Goal: Transaction & Acquisition: Obtain resource

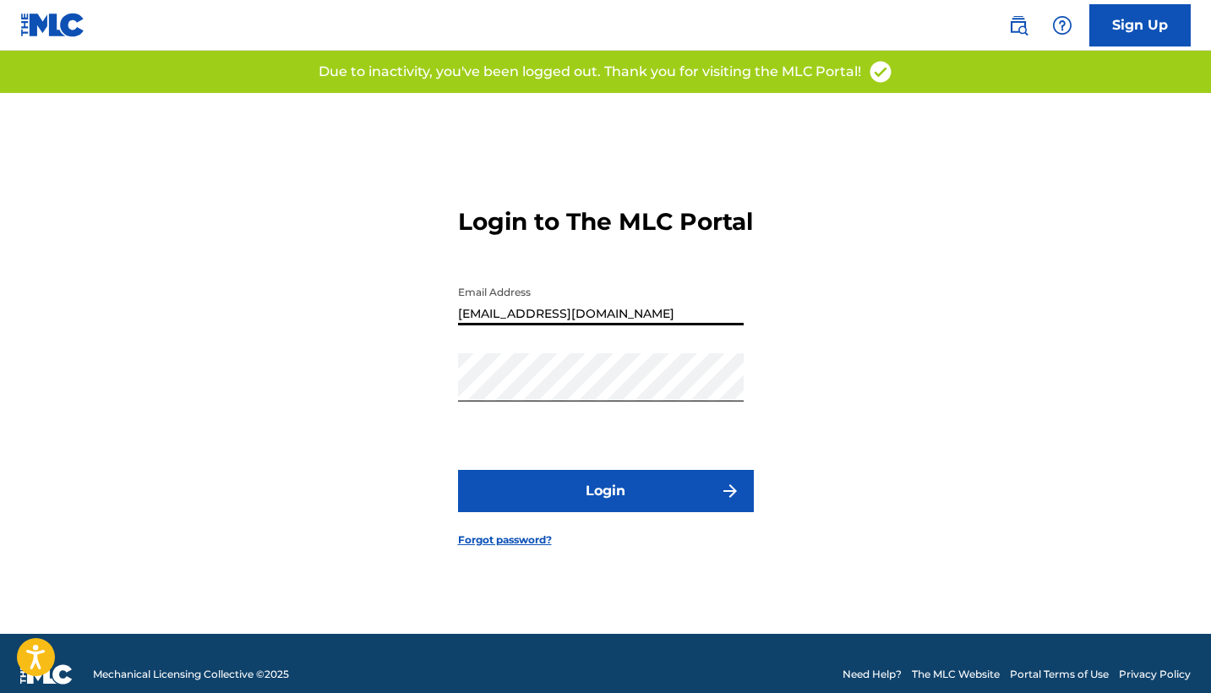
click at [569, 495] on button "Login" at bounding box center [606, 491] width 296 height 42
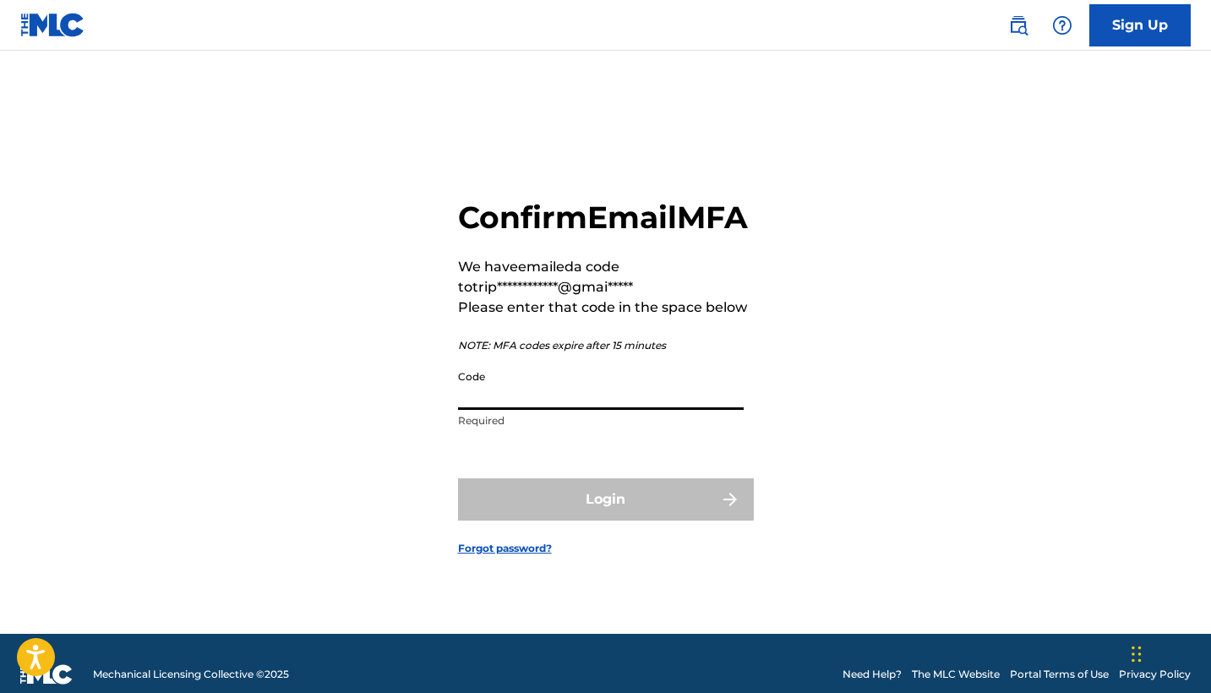
click at [526, 410] on input "Code" at bounding box center [601, 386] width 286 height 48
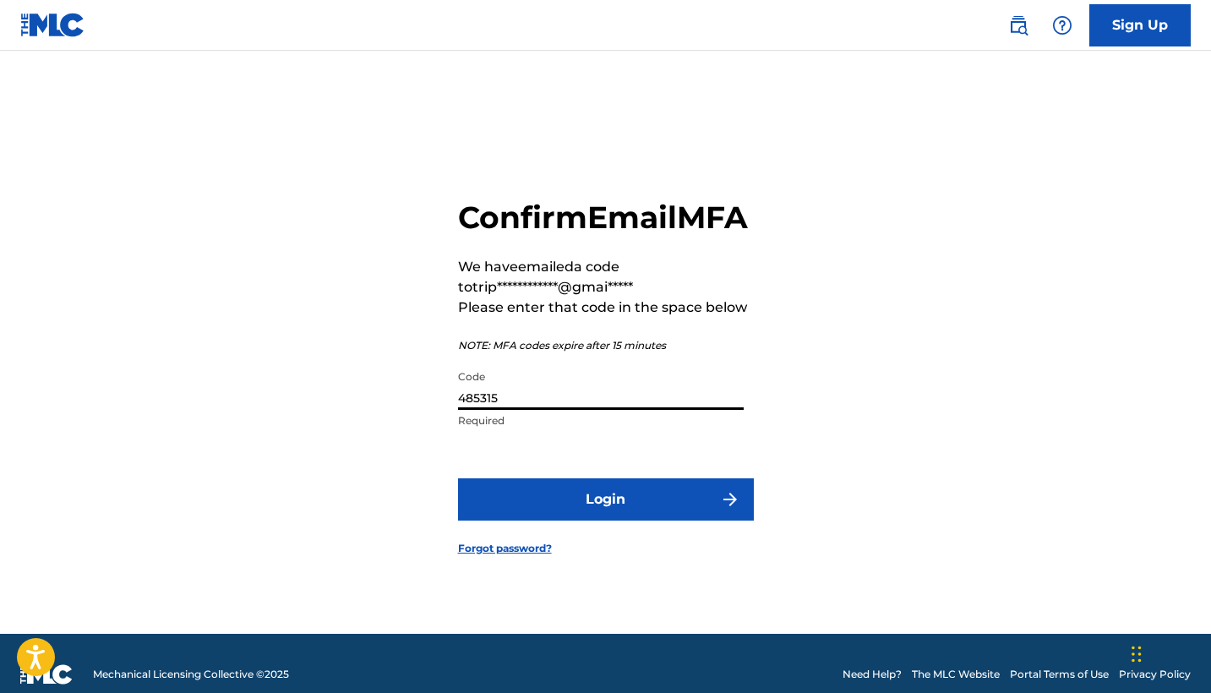
type input "485315"
click at [577, 510] on button "Login" at bounding box center [606, 499] width 296 height 42
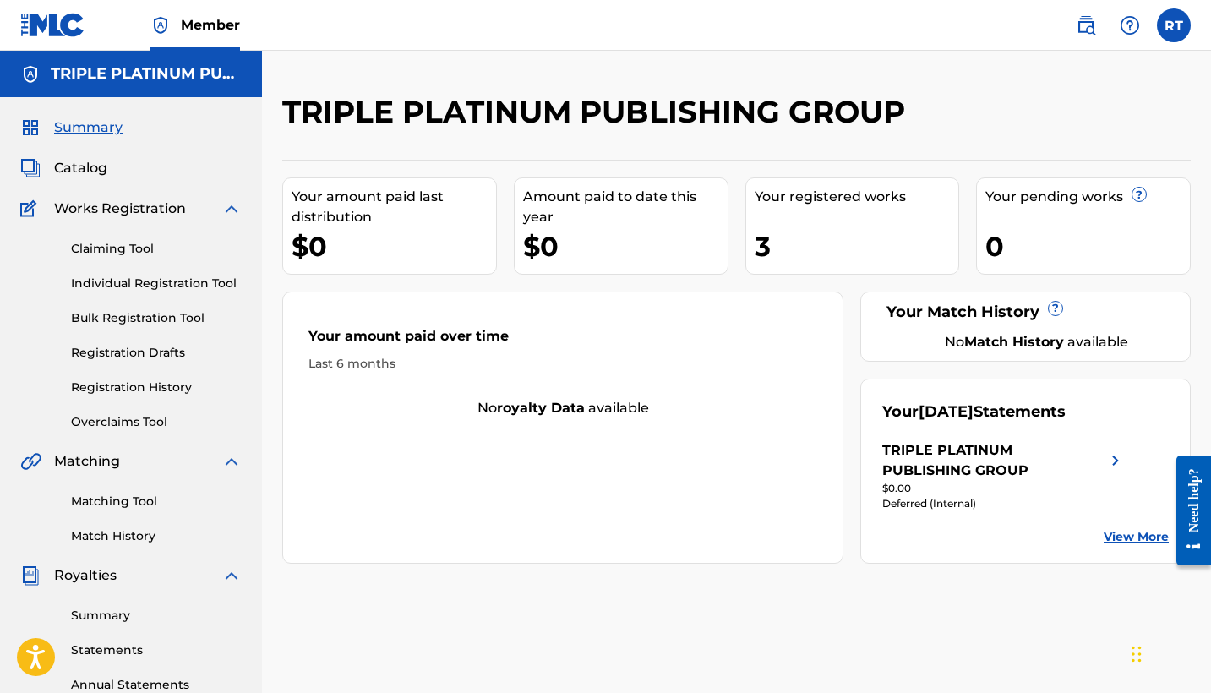
click at [81, 161] on span "Catalog" at bounding box center [80, 168] width 53 height 20
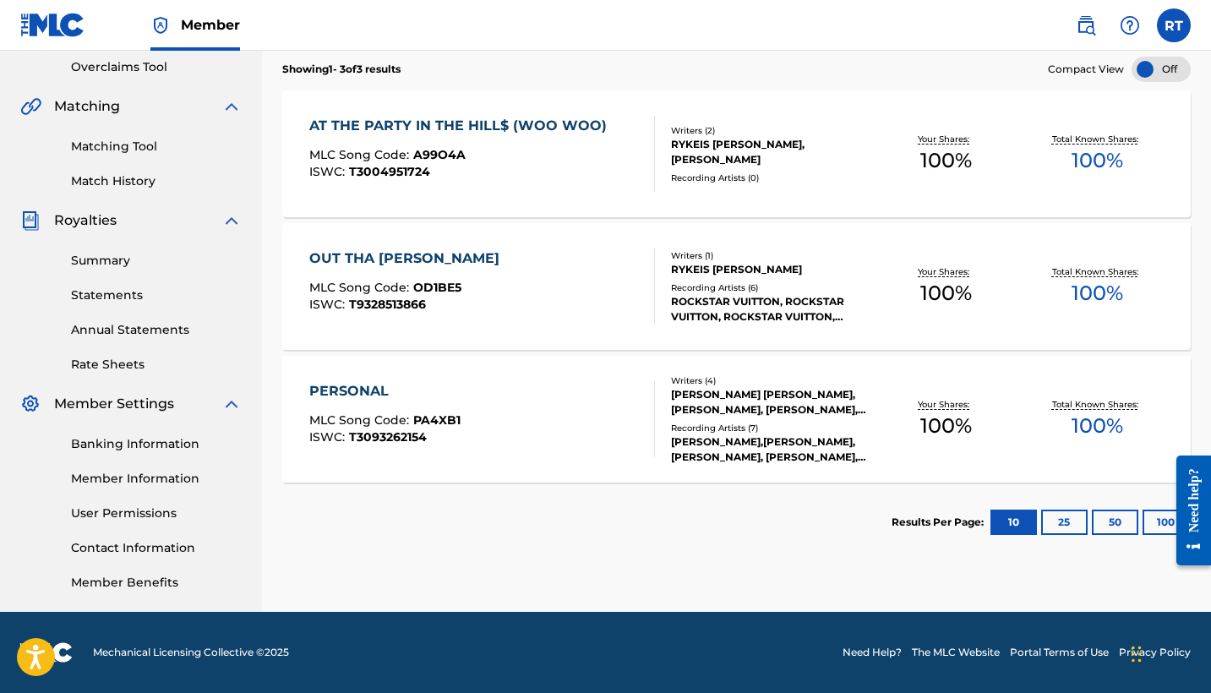
scroll to position [355, 0]
click at [410, 253] on div "OUT THA [PERSON_NAME]" at bounding box center [408, 258] width 199 height 20
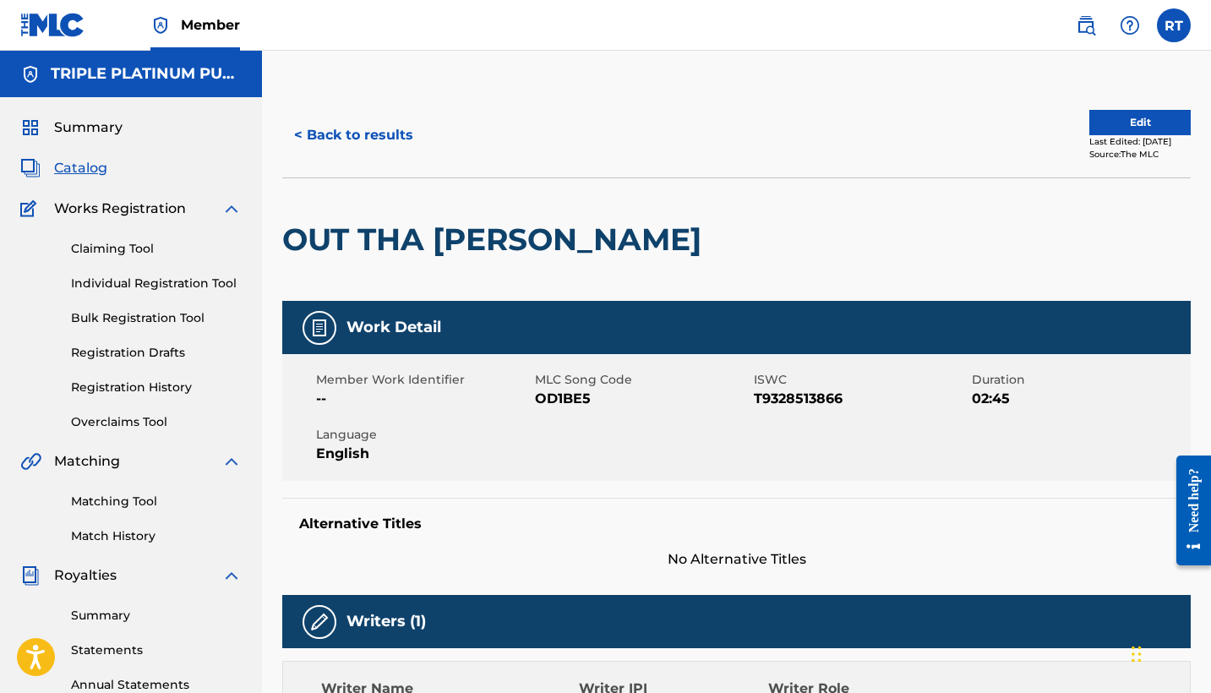
click at [364, 139] on button "< Back to results" at bounding box center [353, 135] width 143 height 42
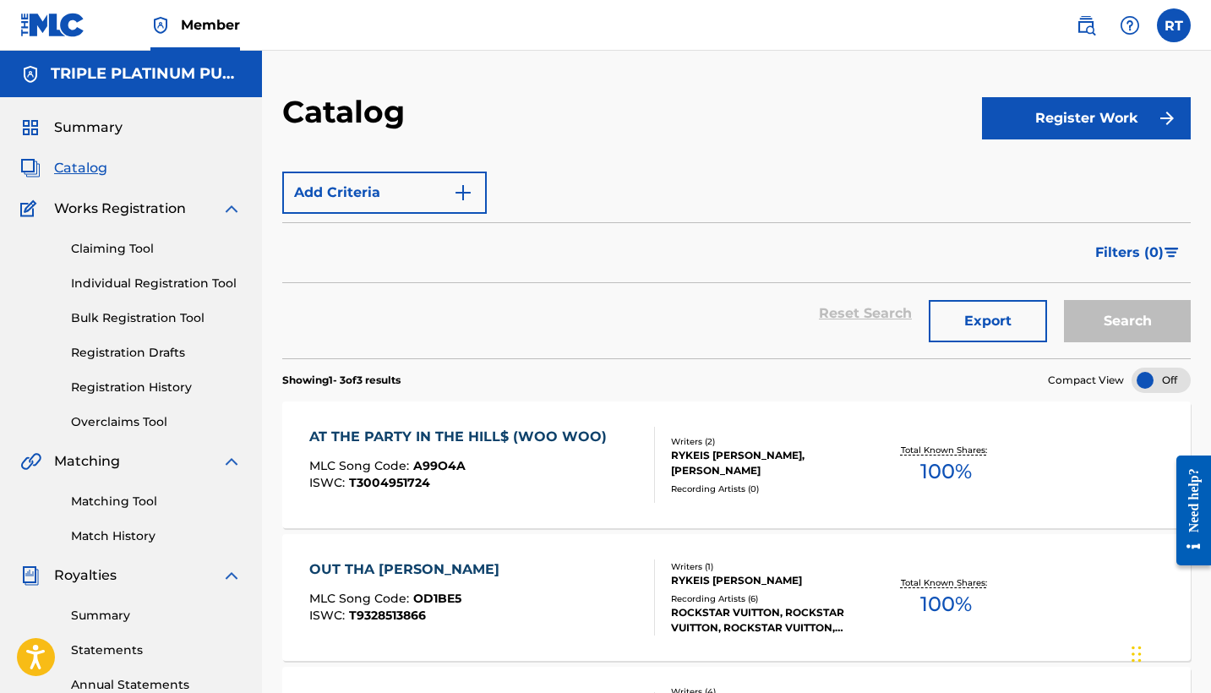
scroll to position [355, 0]
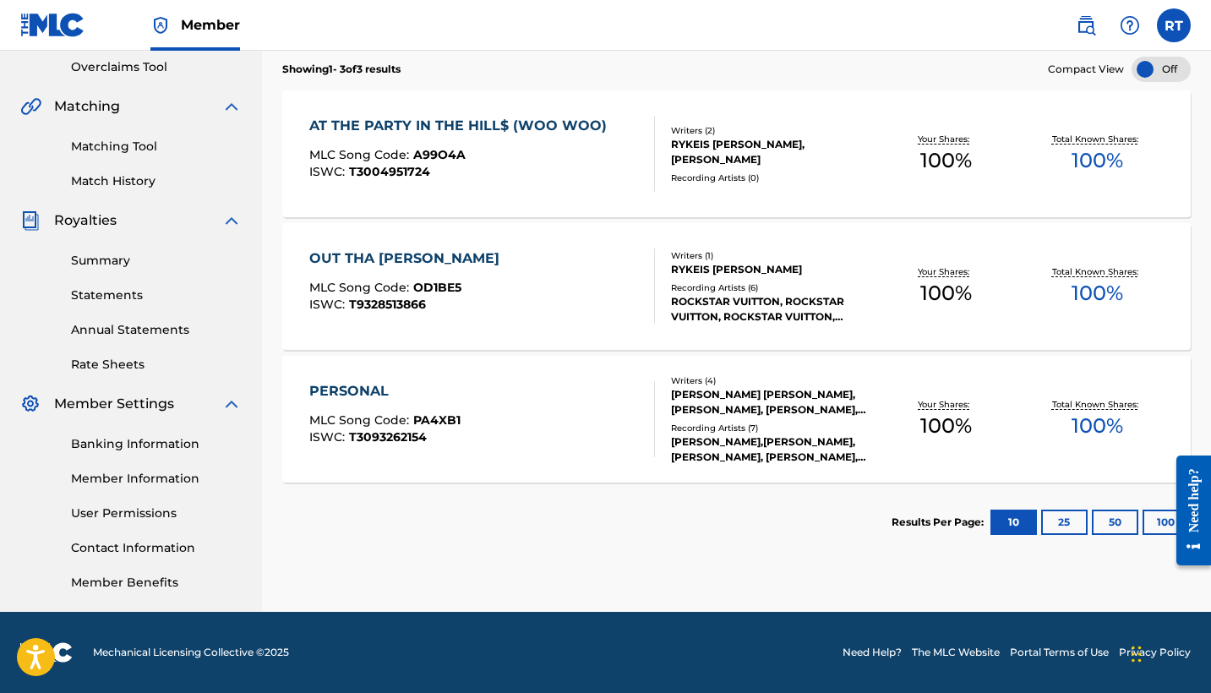
click at [507, 123] on div "AT THE PARTY IN THE HILL$ (WOO WOO)" at bounding box center [462, 126] width 306 height 20
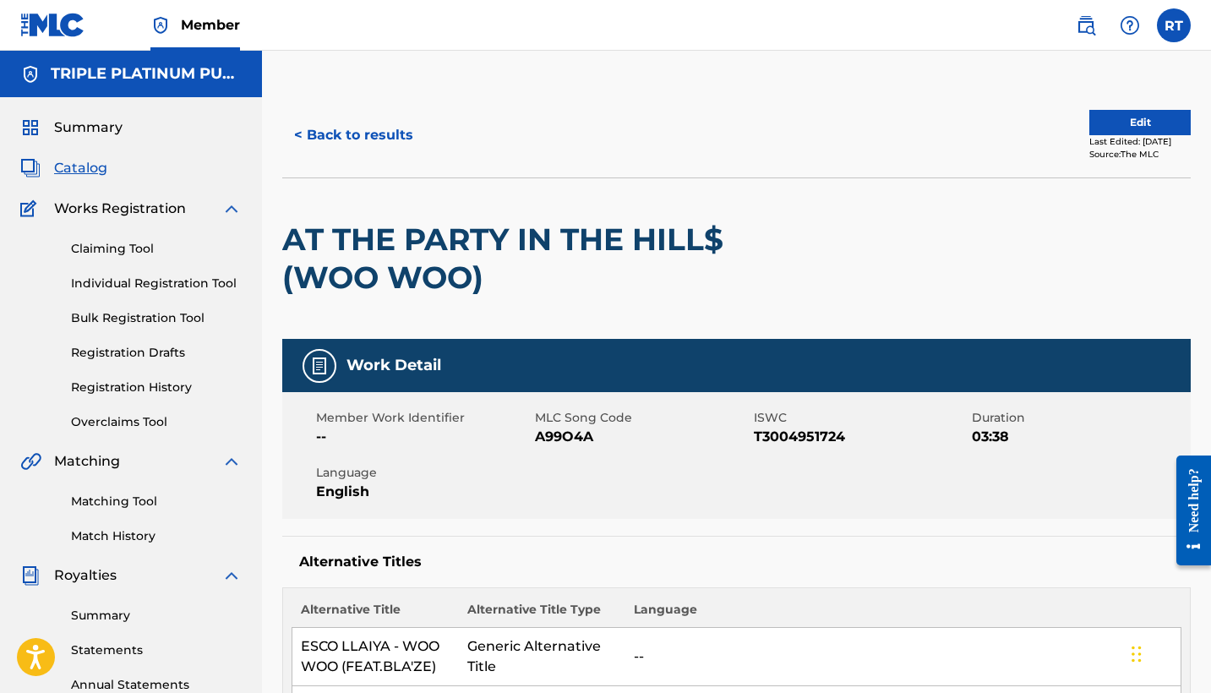
click at [95, 168] on span "Catalog" at bounding box center [80, 168] width 53 height 20
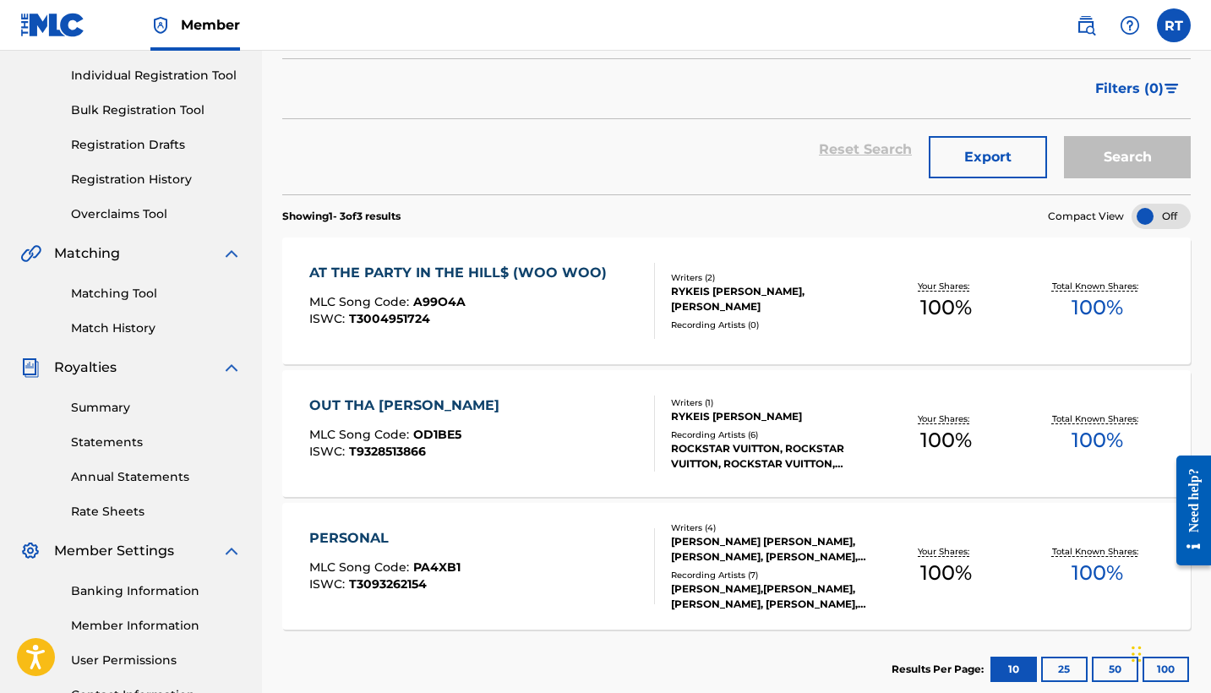
scroll to position [248, 0]
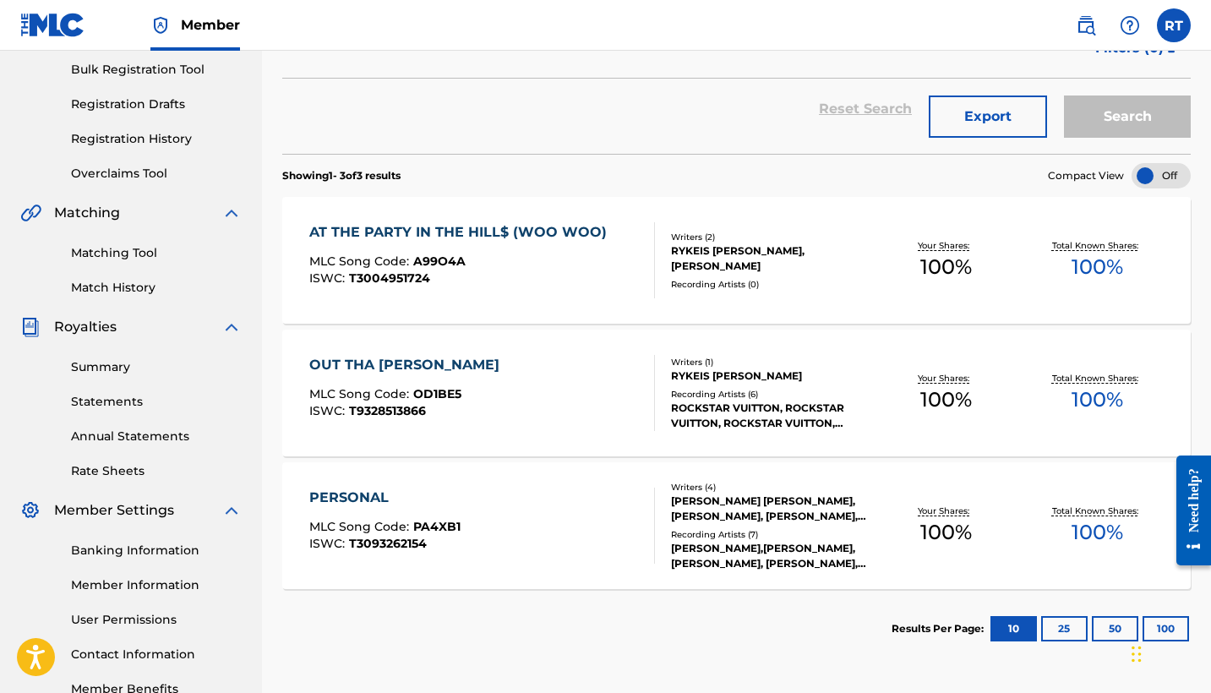
click at [795, 383] on div "RYKEIS [PERSON_NAME]" at bounding box center [770, 375] width 199 height 15
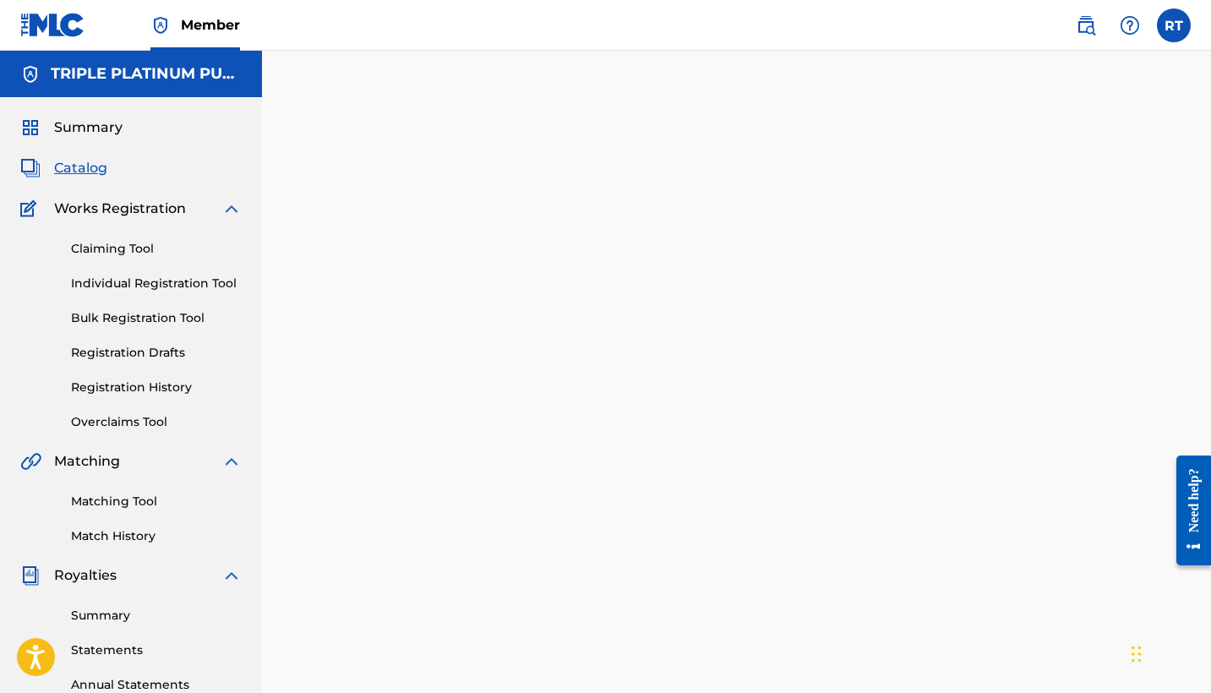
click at [795, 383] on div at bounding box center [736, 529] width 949 height 873
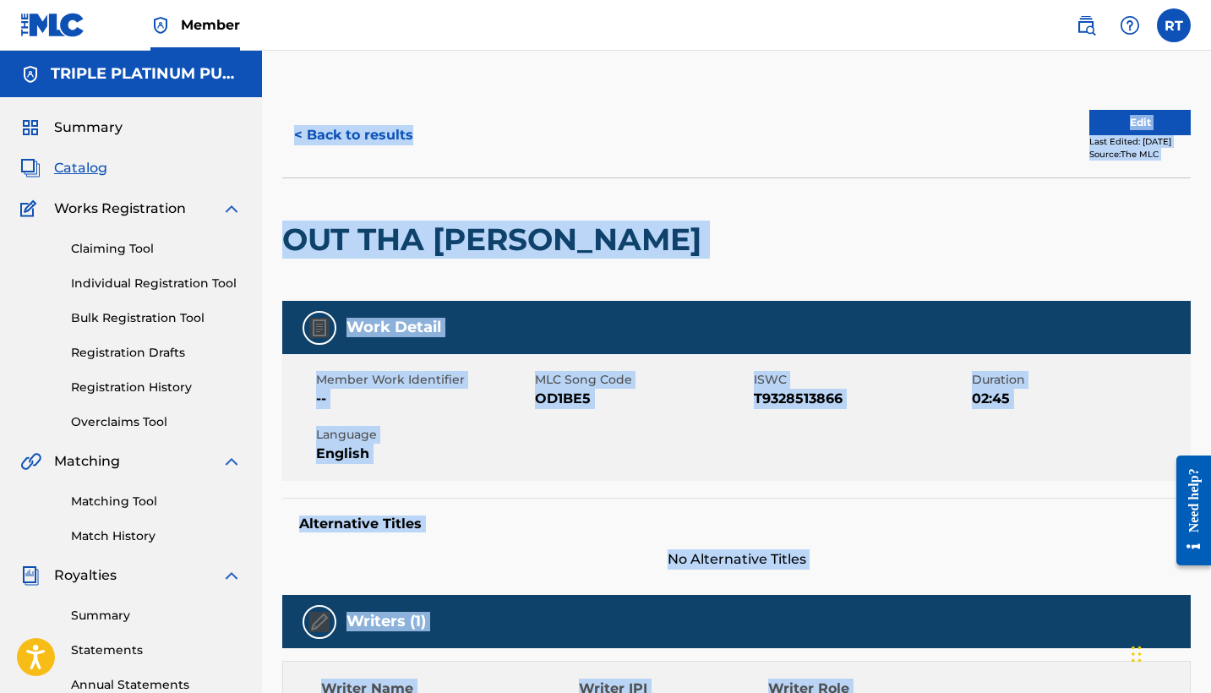
click at [710, 205] on div at bounding box center [814, 239] width 209 height 122
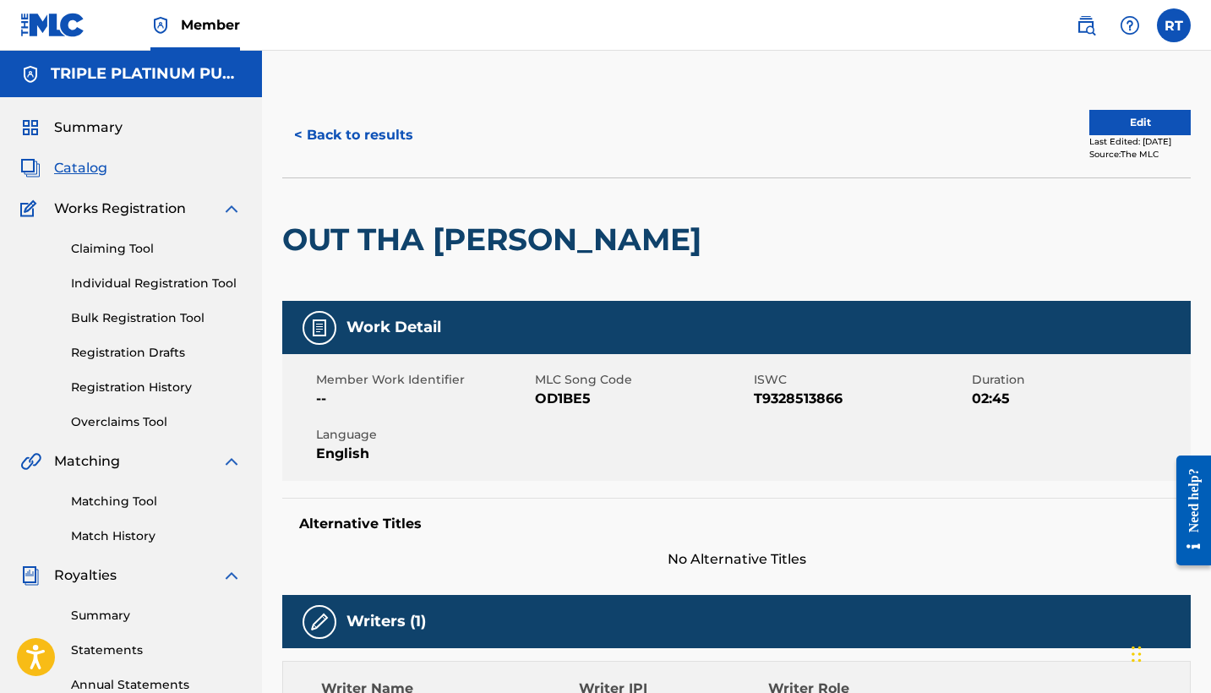
click at [84, 127] on span "Summary" at bounding box center [88, 127] width 68 height 20
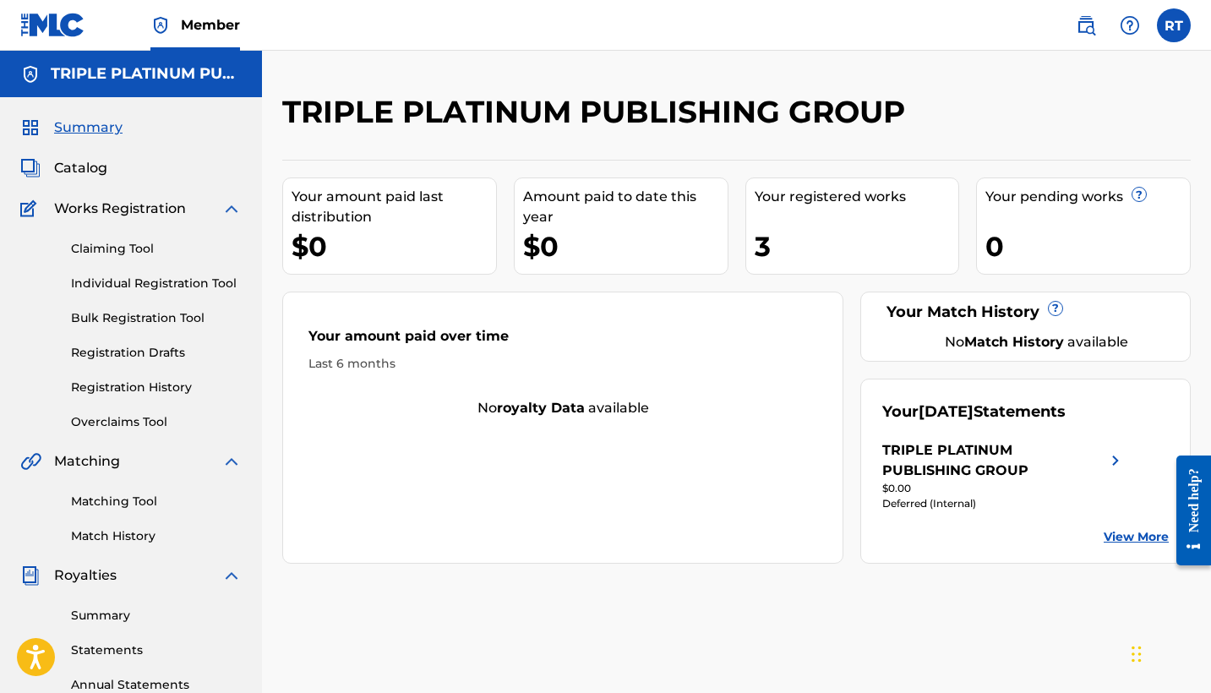
click at [86, 172] on span "Catalog" at bounding box center [80, 168] width 53 height 20
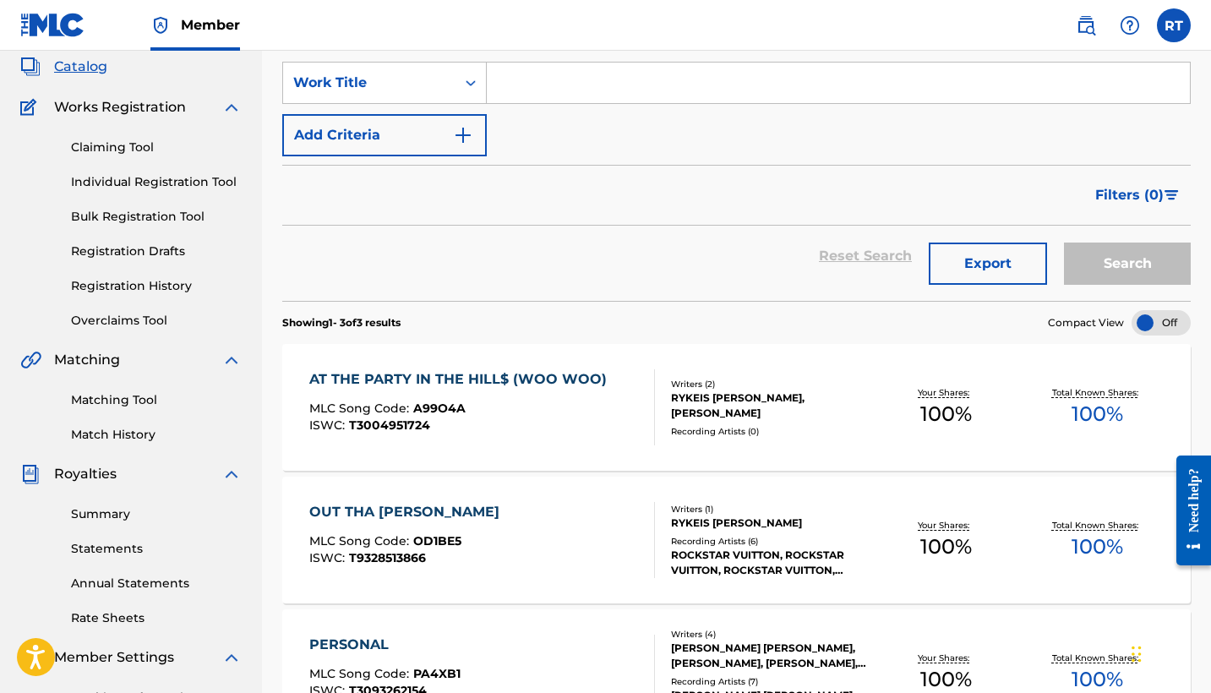
scroll to position [100, 0]
click at [995, 274] on button "Export" at bounding box center [987, 265] width 118 height 42
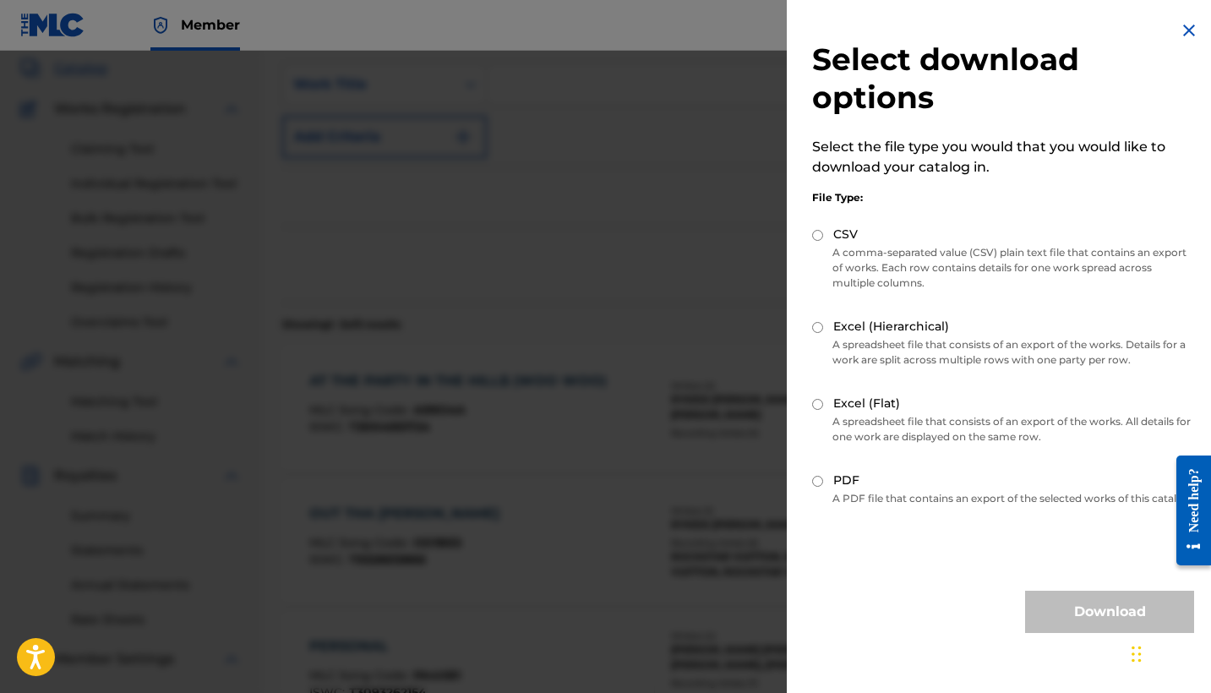
click at [819, 329] on input "Excel (Hierarchical)" at bounding box center [817, 327] width 11 height 11
radio input "true"
click at [1073, 616] on button "Download" at bounding box center [1109, 611] width 169 height 42
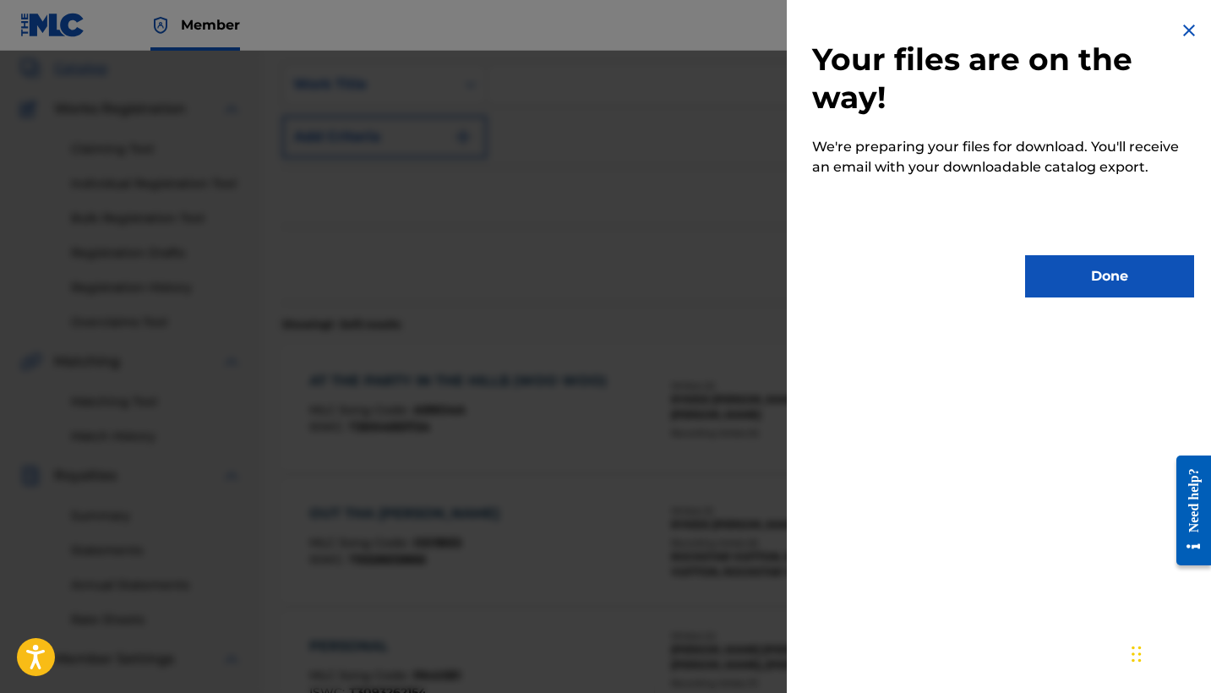
click at [1078, 266] on button "Done" at bounding box center [1109, 276] width 169 height 42
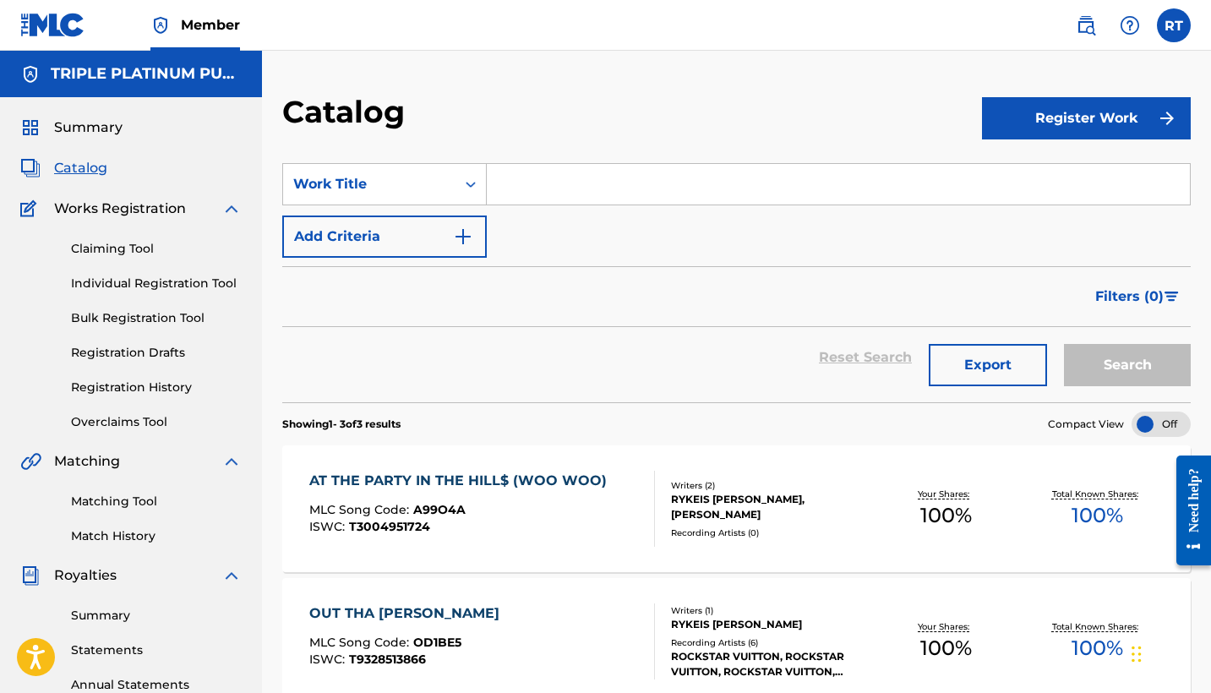
scroll to position [0, 0]
click at [1002, 364] on button "Export" at bounding box center [987, 365] width 118 height 42
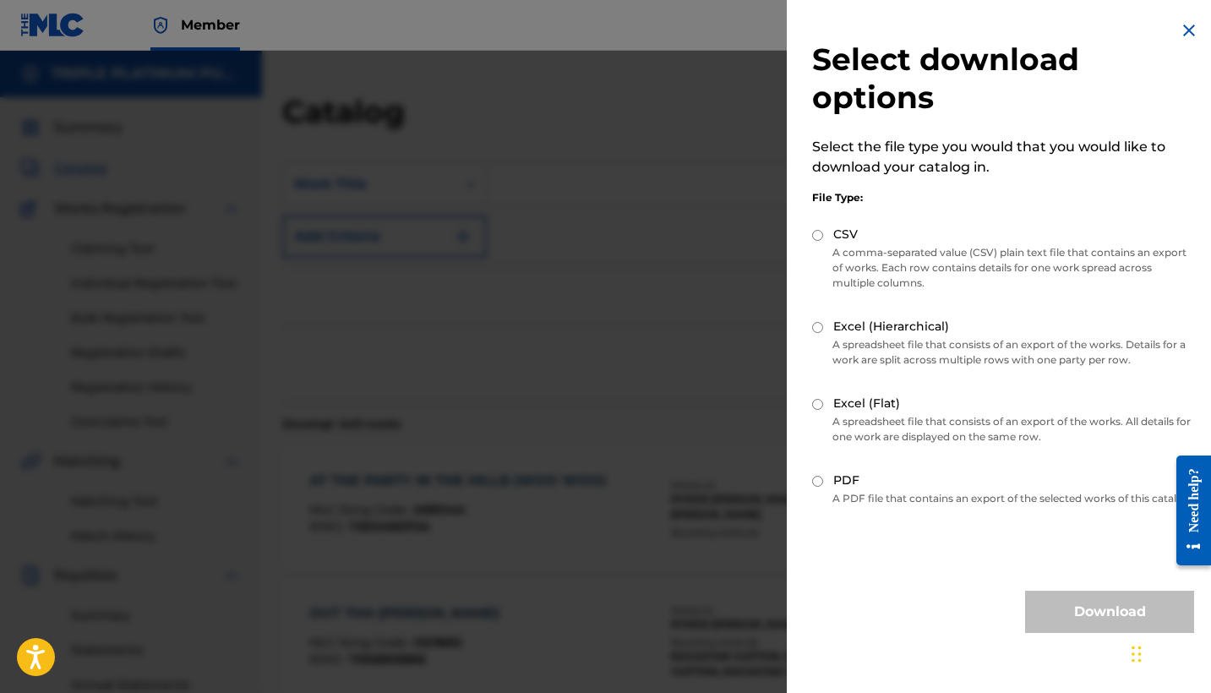
click at [815, 324] on input "Excel (Hierarchical)" at bounding box center [817, 327] width 11 height 11
radio input "true"
click at [1097, 618] on button "Download" at bounding box center [1109, 611] width 169 height 42
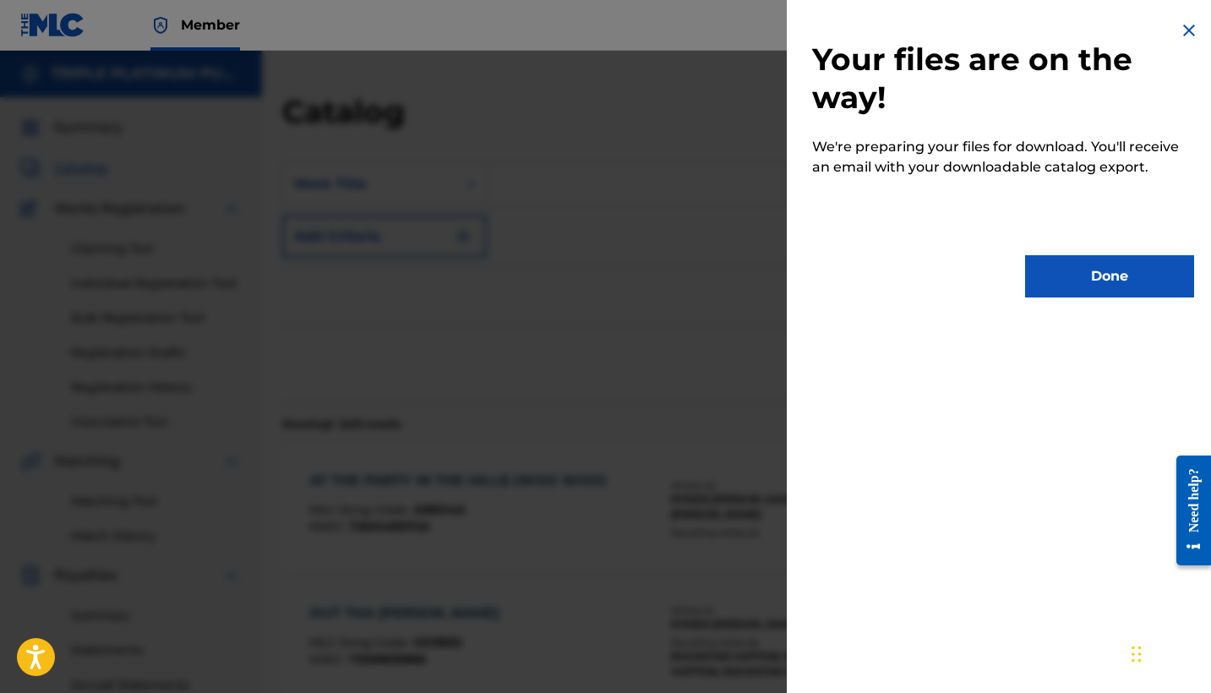
click at [1181, 26] on img at bounding box center [1188, 30] width 20 height 20
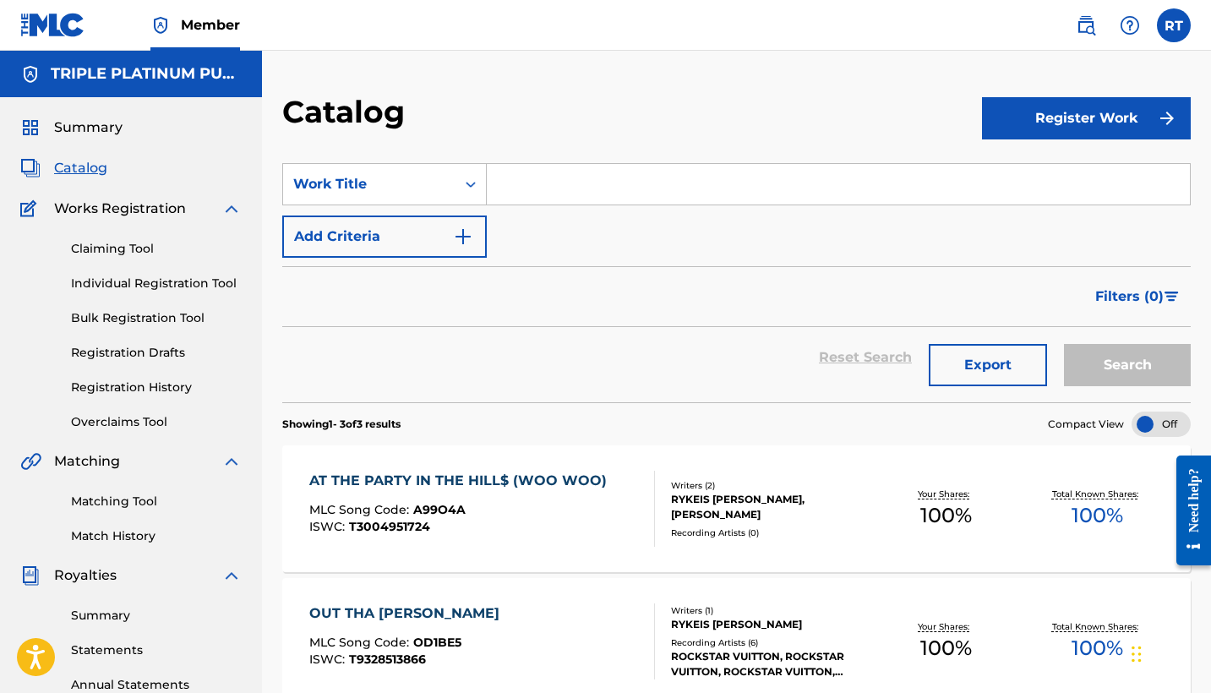
click at [993, 363] on button "Export" at bounding box center [987, 365] width 118 height 42
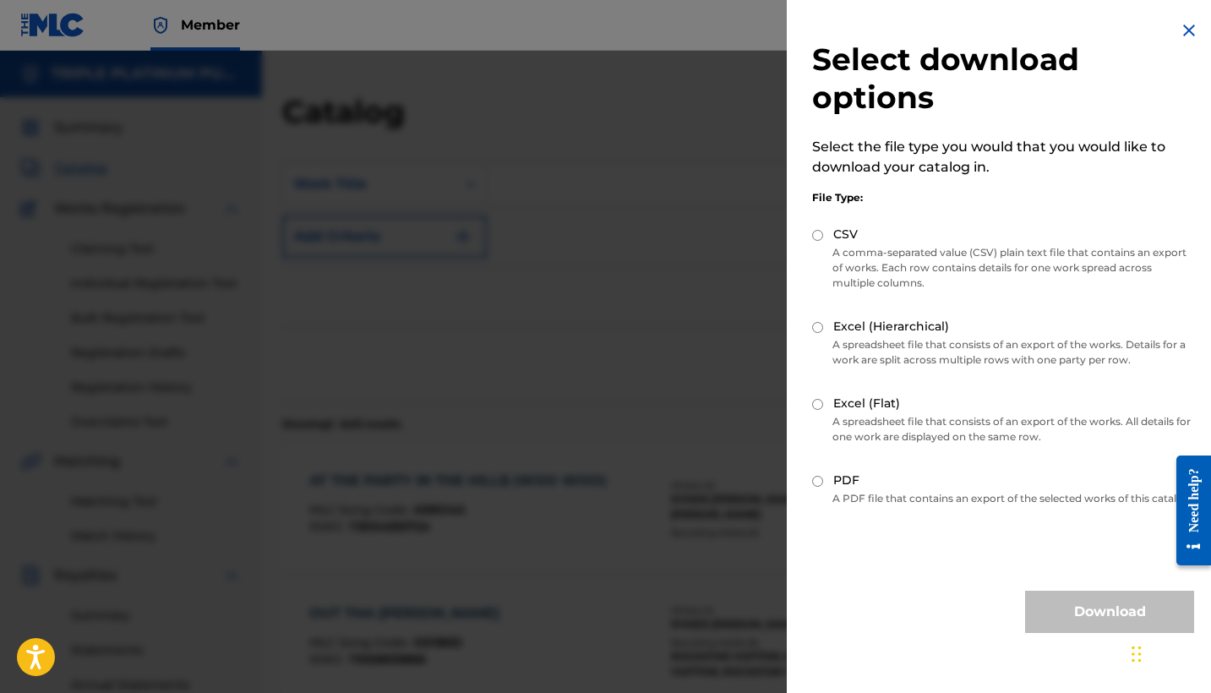
click at [816, 483] on input "PDF" at bounding box center [817, 481] width 11 height 11
radio input "true"
click at [1107, 622] on button "Download" at bounding box center [1109, 611] width 169 height 42
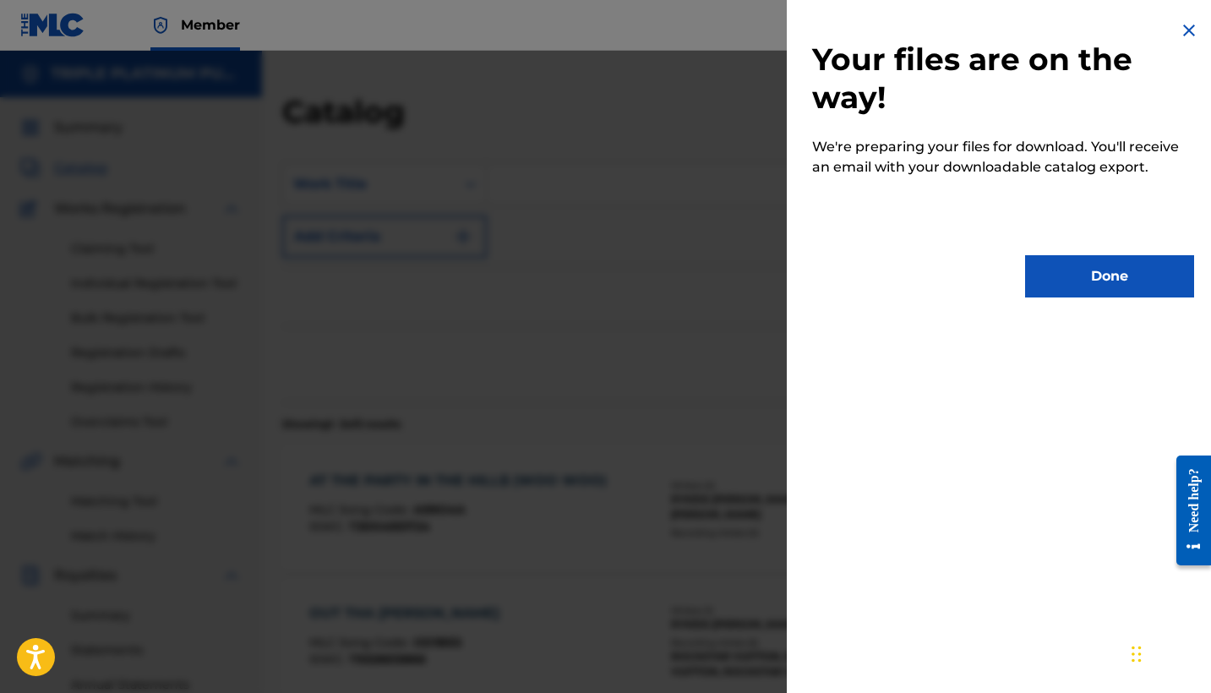
click at [1094, 264] on button "Done" at bounding box center [1109, 276] width 169 height 42
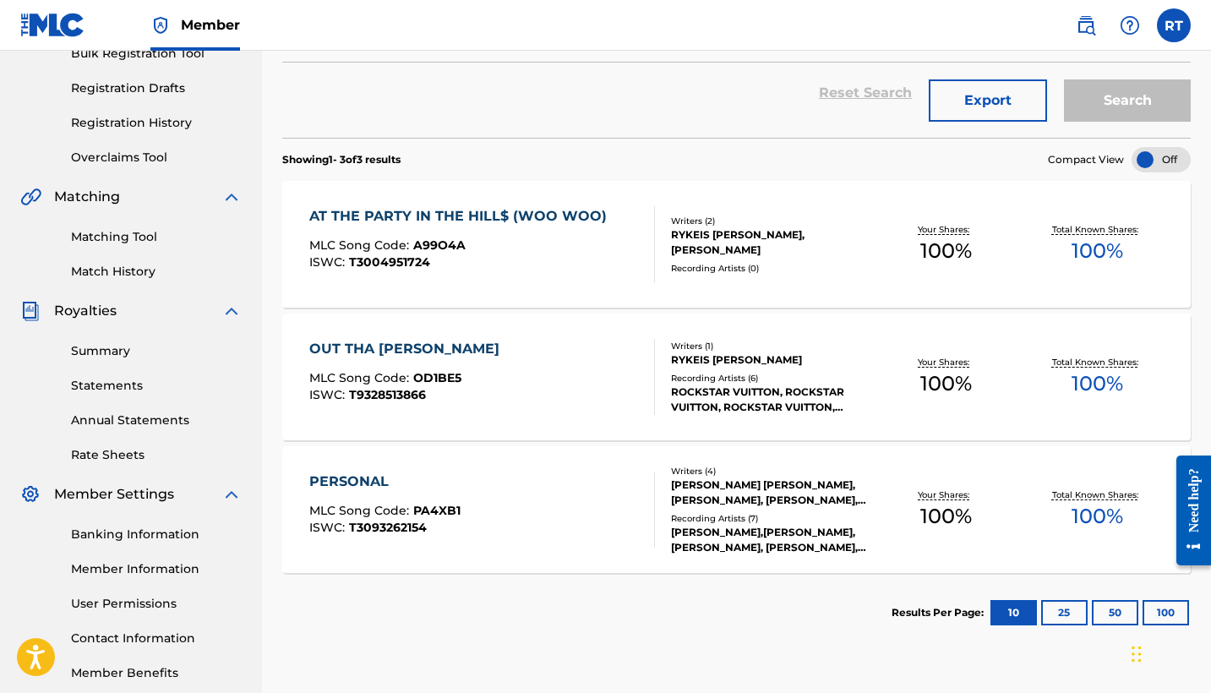
scroll to position [265, 0]
click at [1139, 161] on div at bounding box center [1160, 158] width 59 height 25
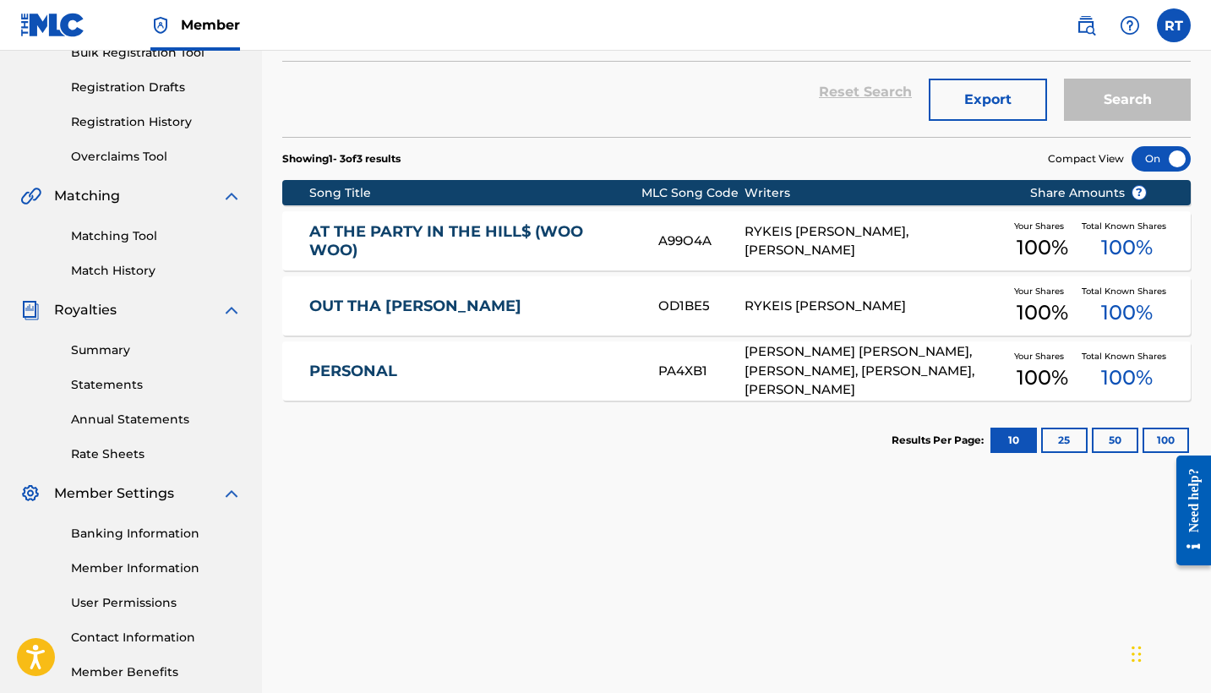
click at [1140, 161] on div at bounding box center [1160, 158] width 59 height 25
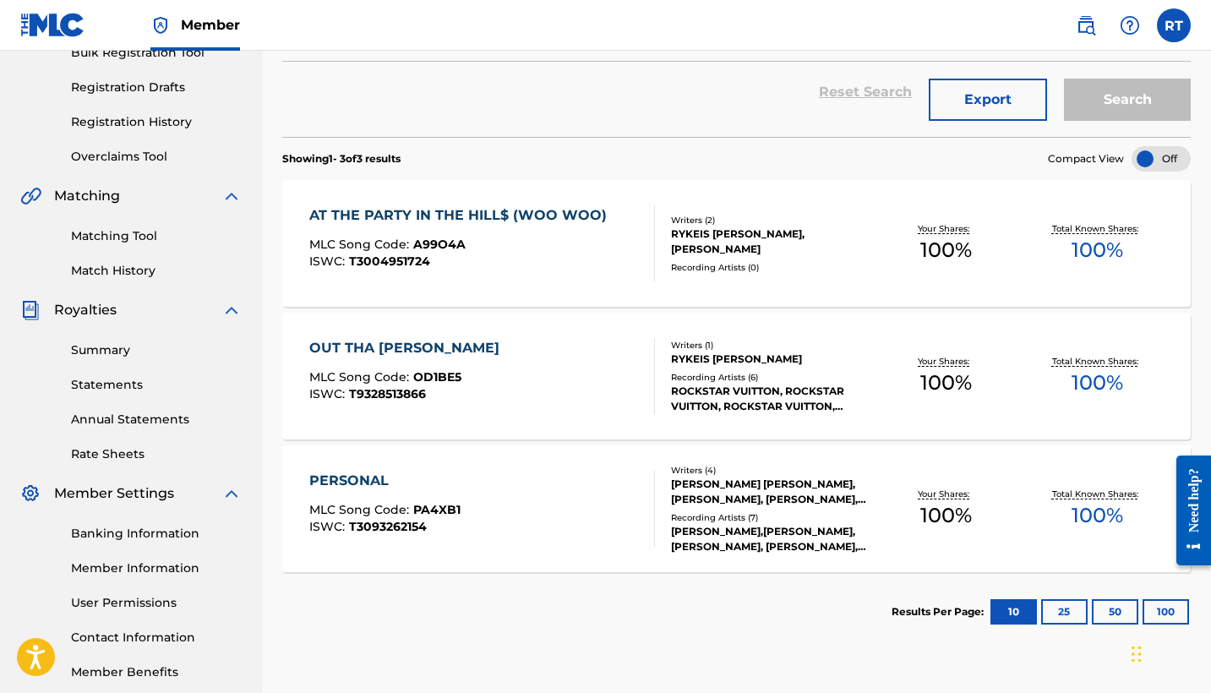
click at [1150, 160] on div at bounding box center [1160, 158] width 59 height 25
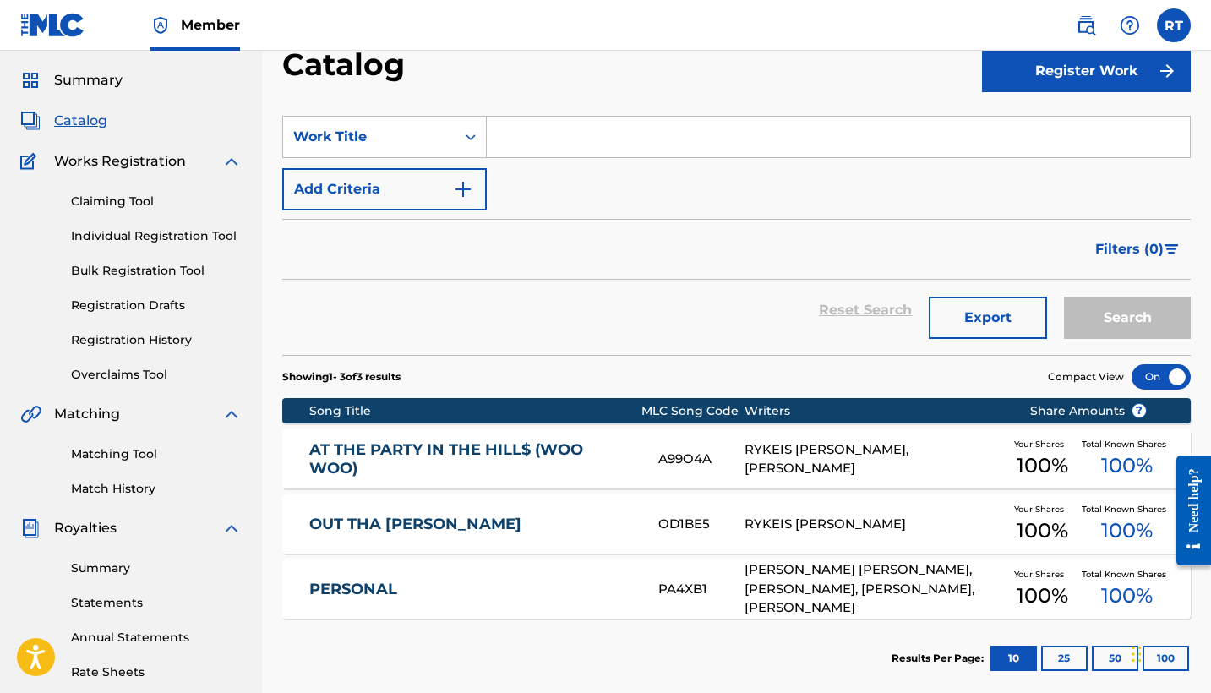
scroll to position [63, 0]
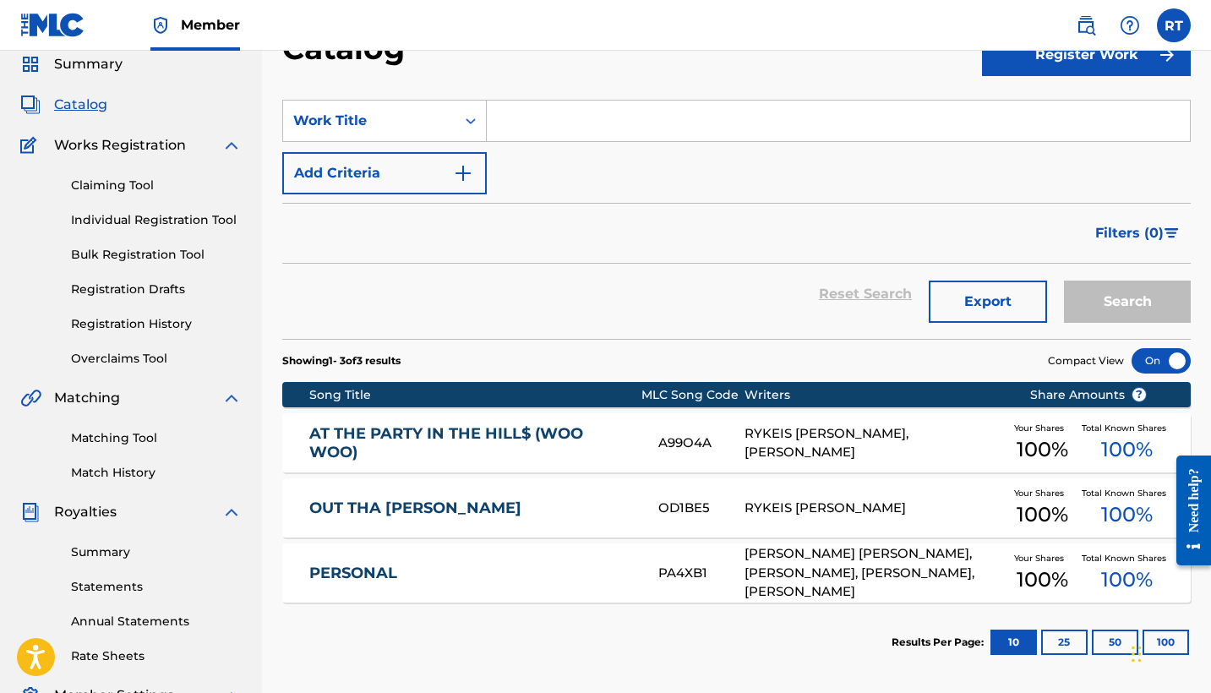
click at [1001, 303] on button "Export" at bounding box center [987, 301] width 118 height 42
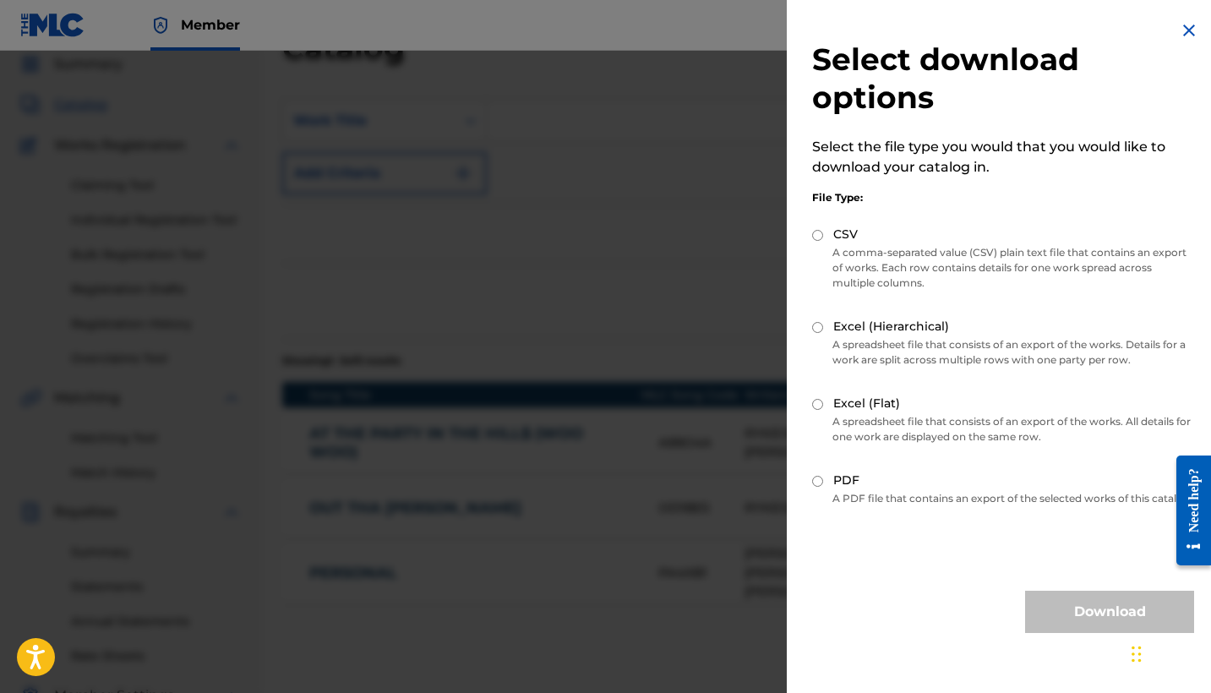
click at [1182, 31] on img at bounding box center [1188, 30] width 20 height 20
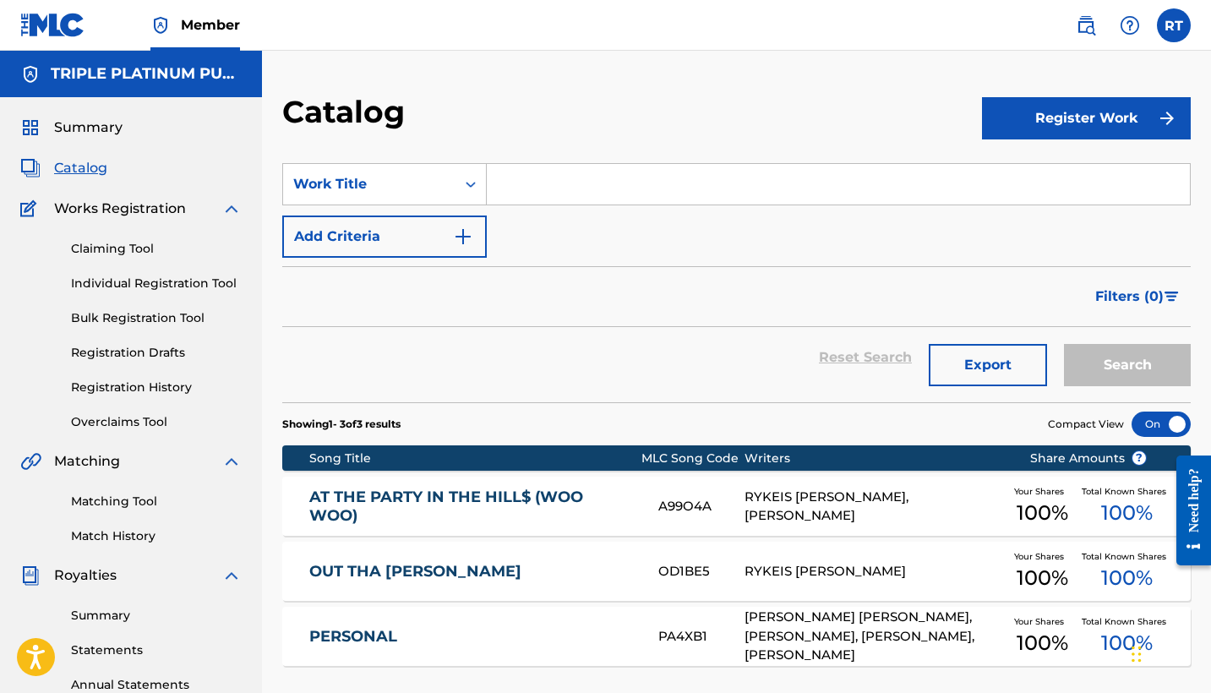
scroll to position [0, 0]
